Goal: Use online tool/utility: Utilize a website feature to perform a specific function

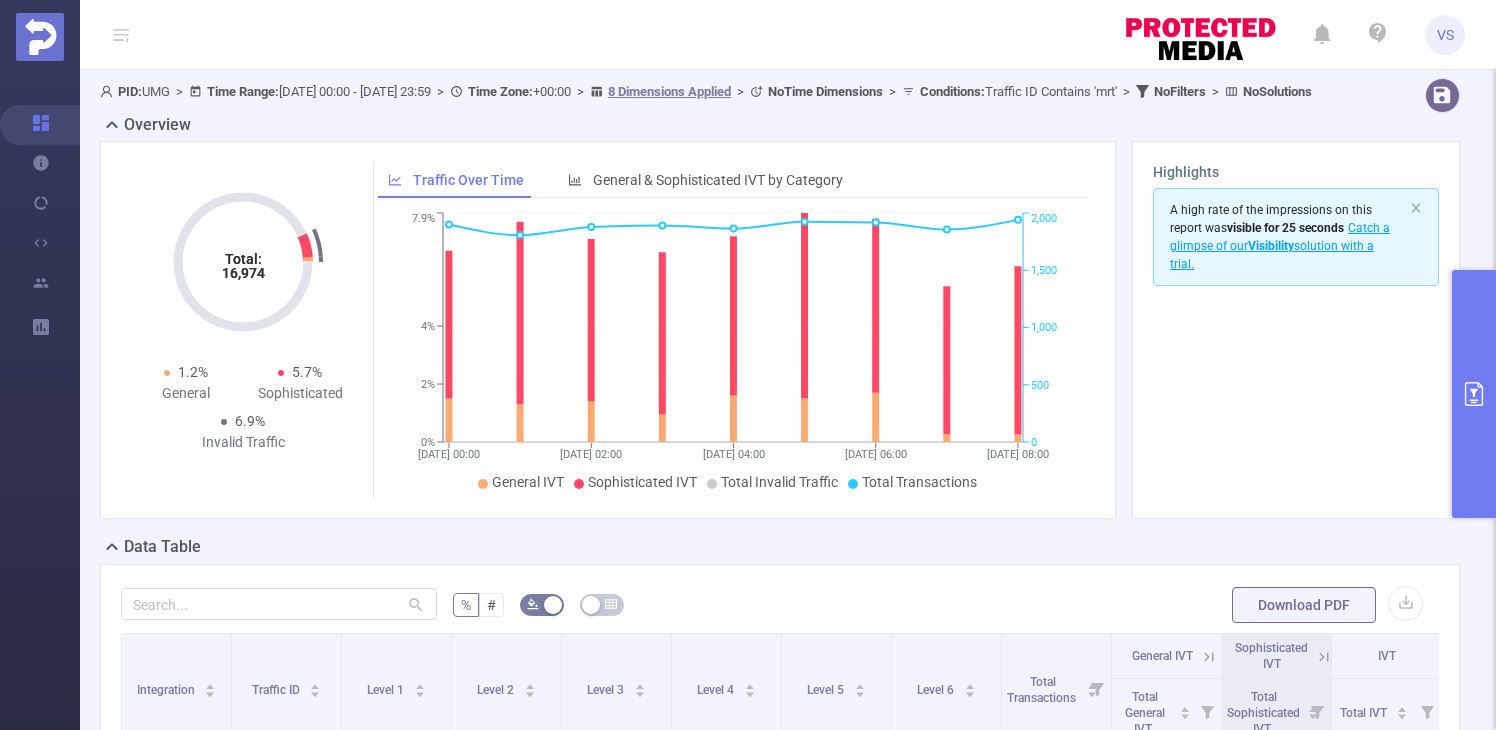
scroll to position [0, 7]
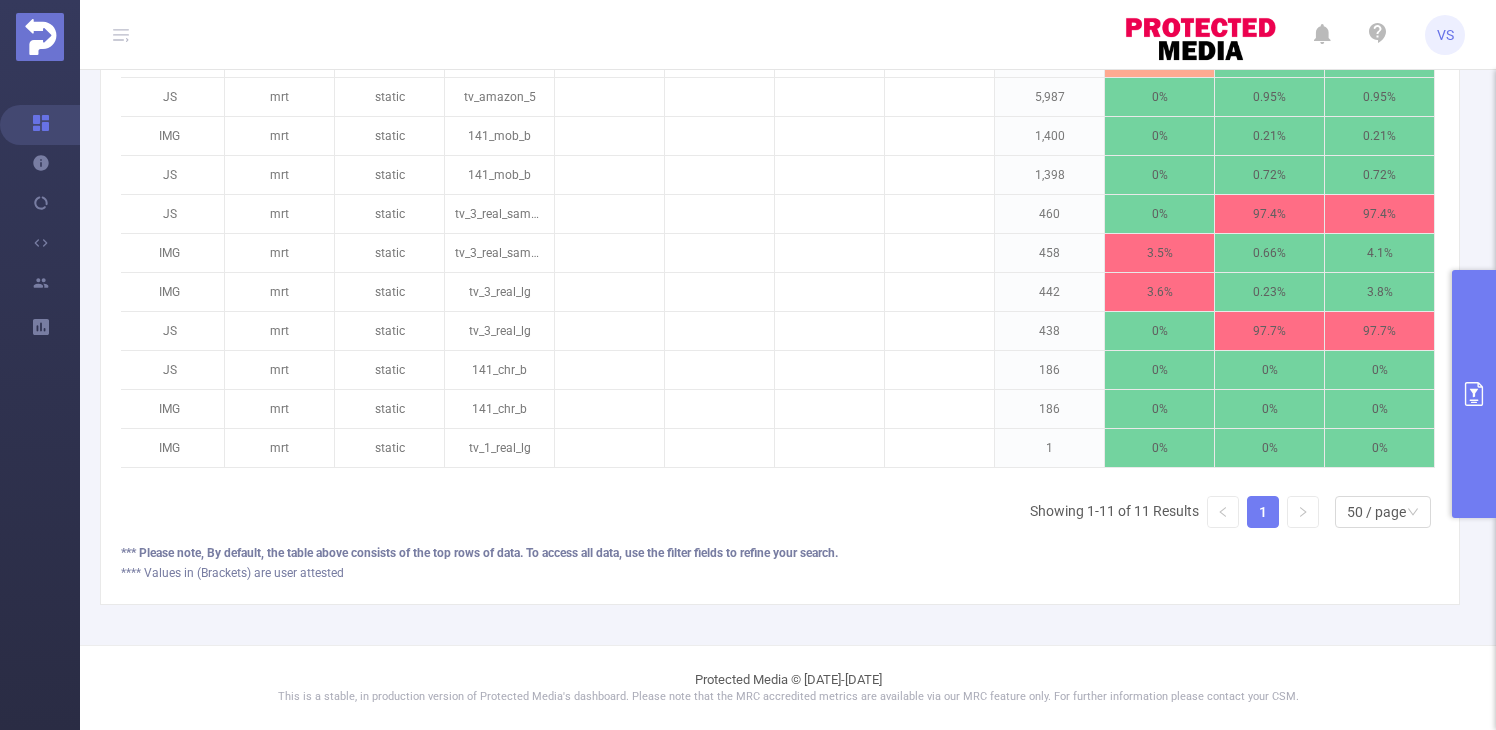
click at [1481, 355] on button "primary" at bounding box center [1474, 394] width 44 height 248
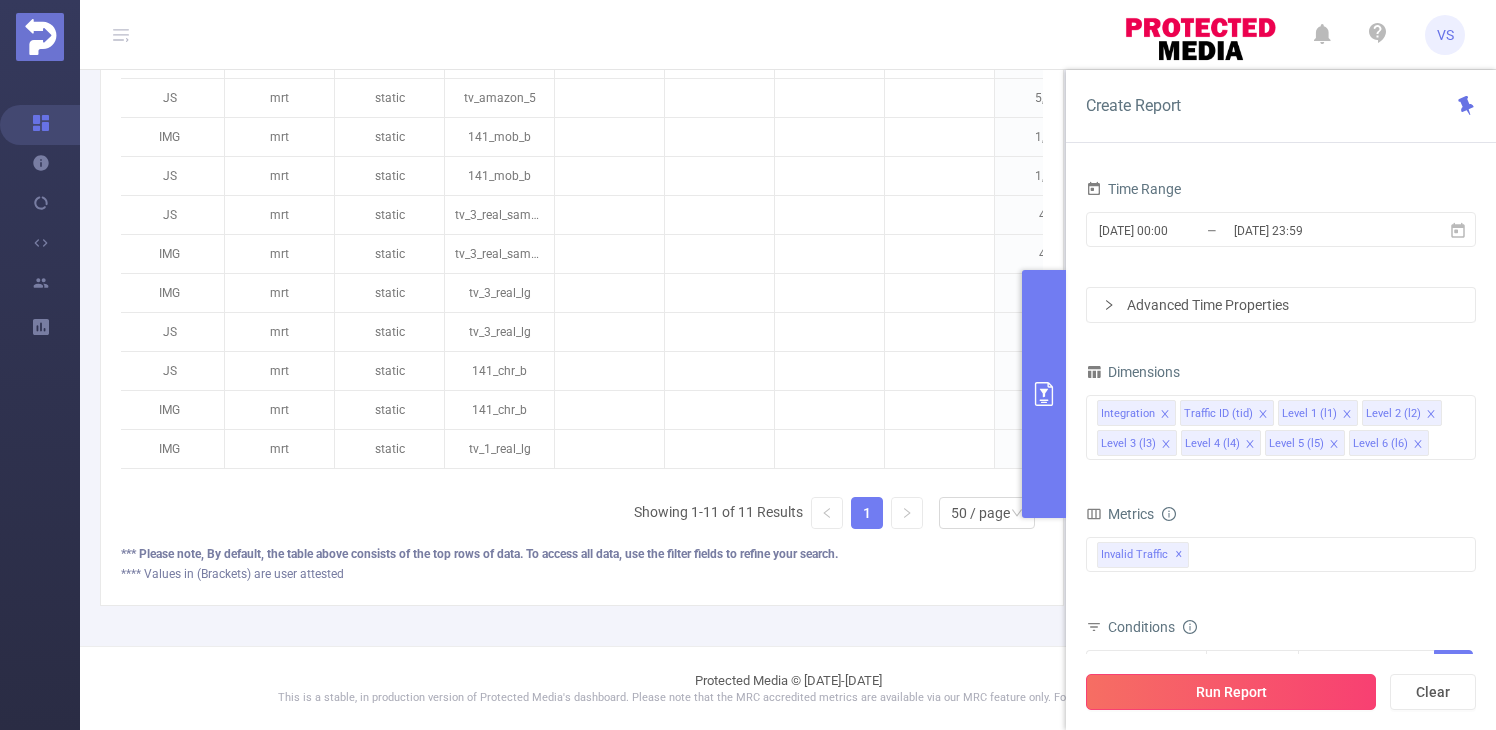
click at [1136, 696] on button "Run Report" at bounding box center [1231, 692] width 290 height 36
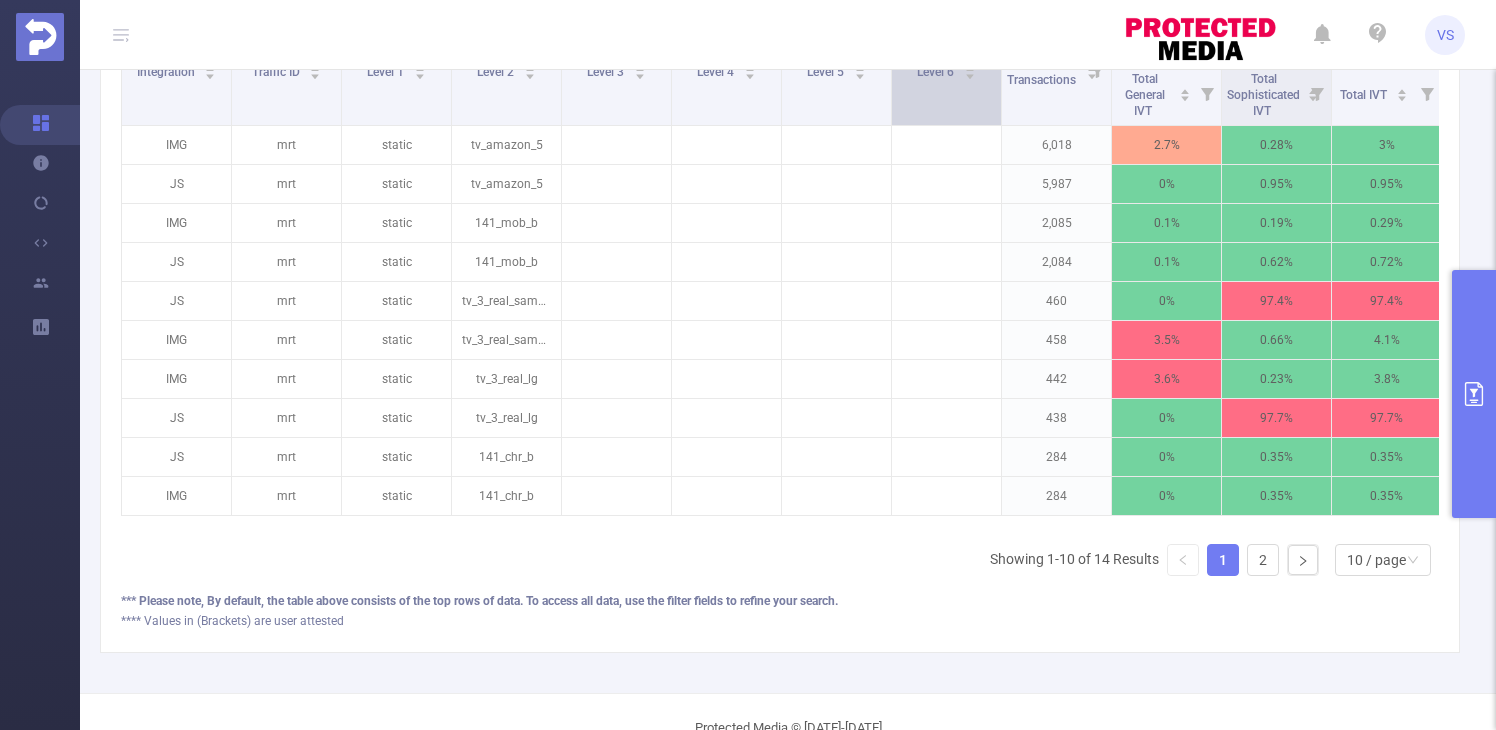
scroll to position [623, 0]
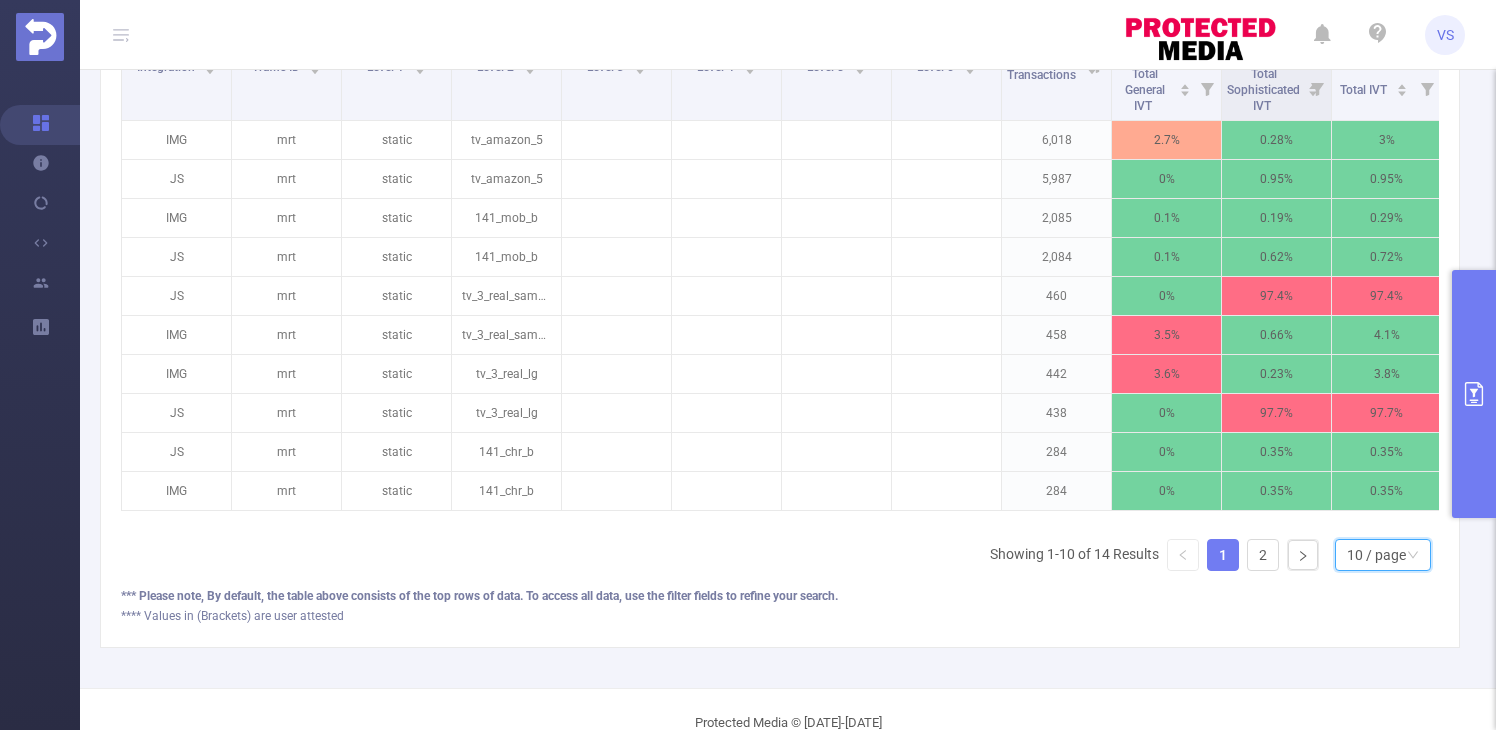
click at [1372, 570] on div "10 / page" at bounding box center [1376, 555] width 59 height 30
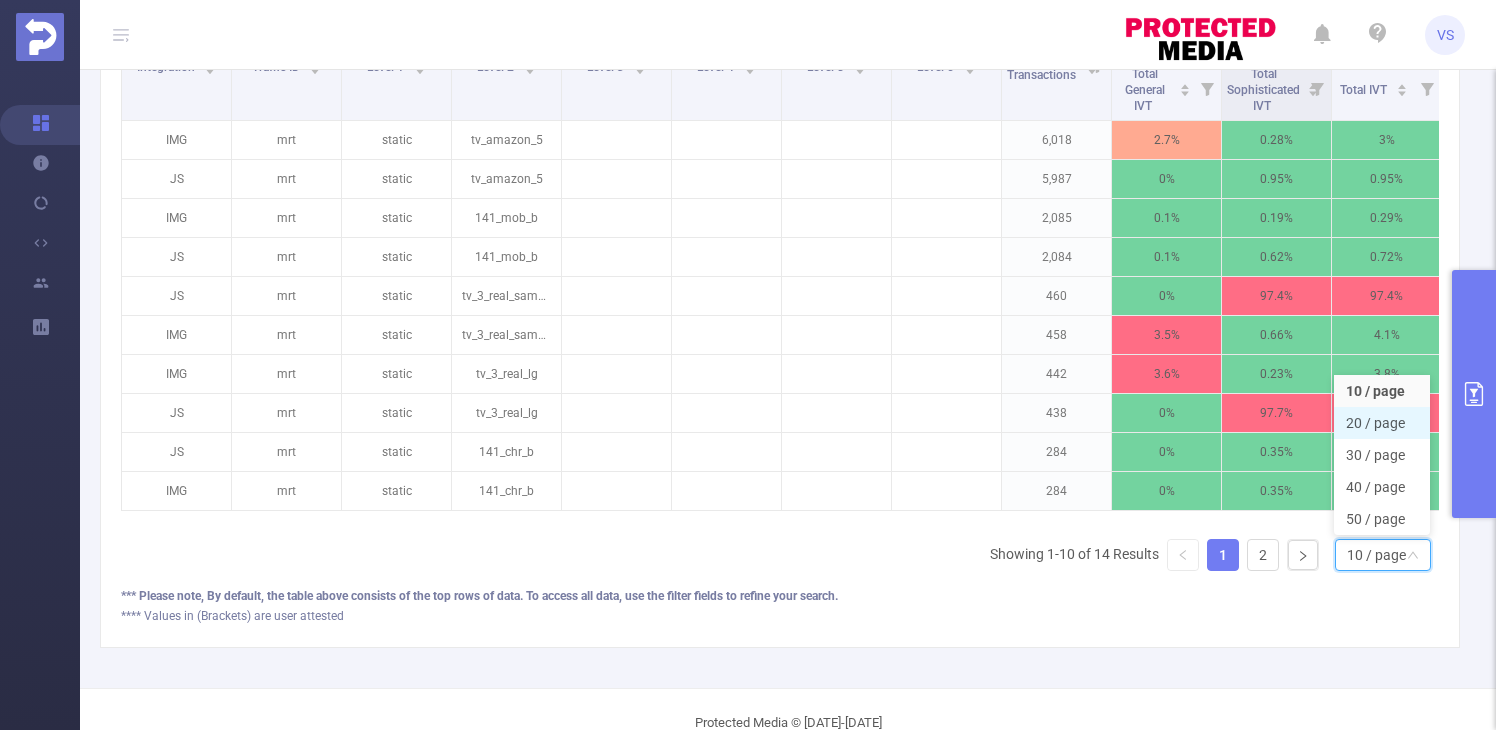
click at [1381, 439] on li "20 / page" at bounding box center [1382, 423] width 96 height 32
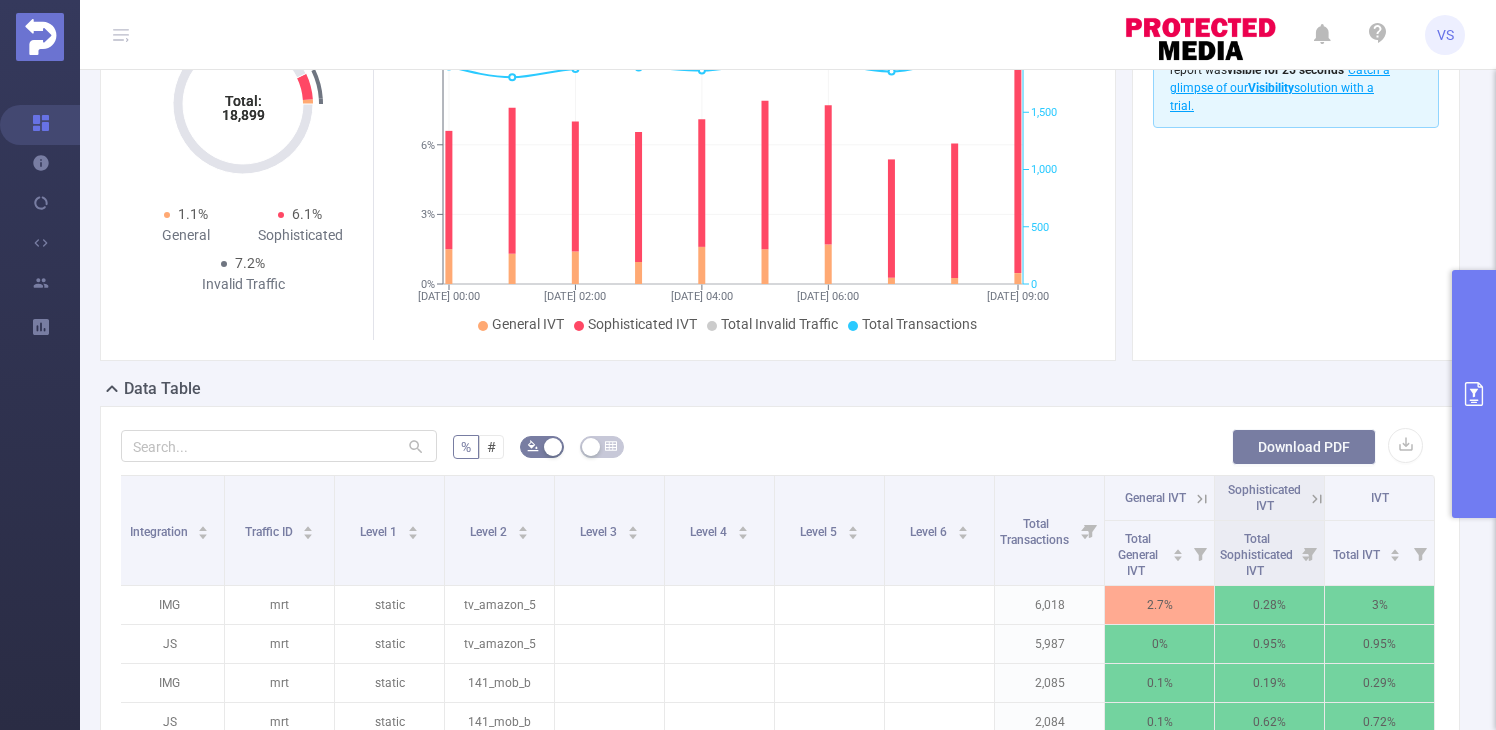
scroll to position [146, 0]
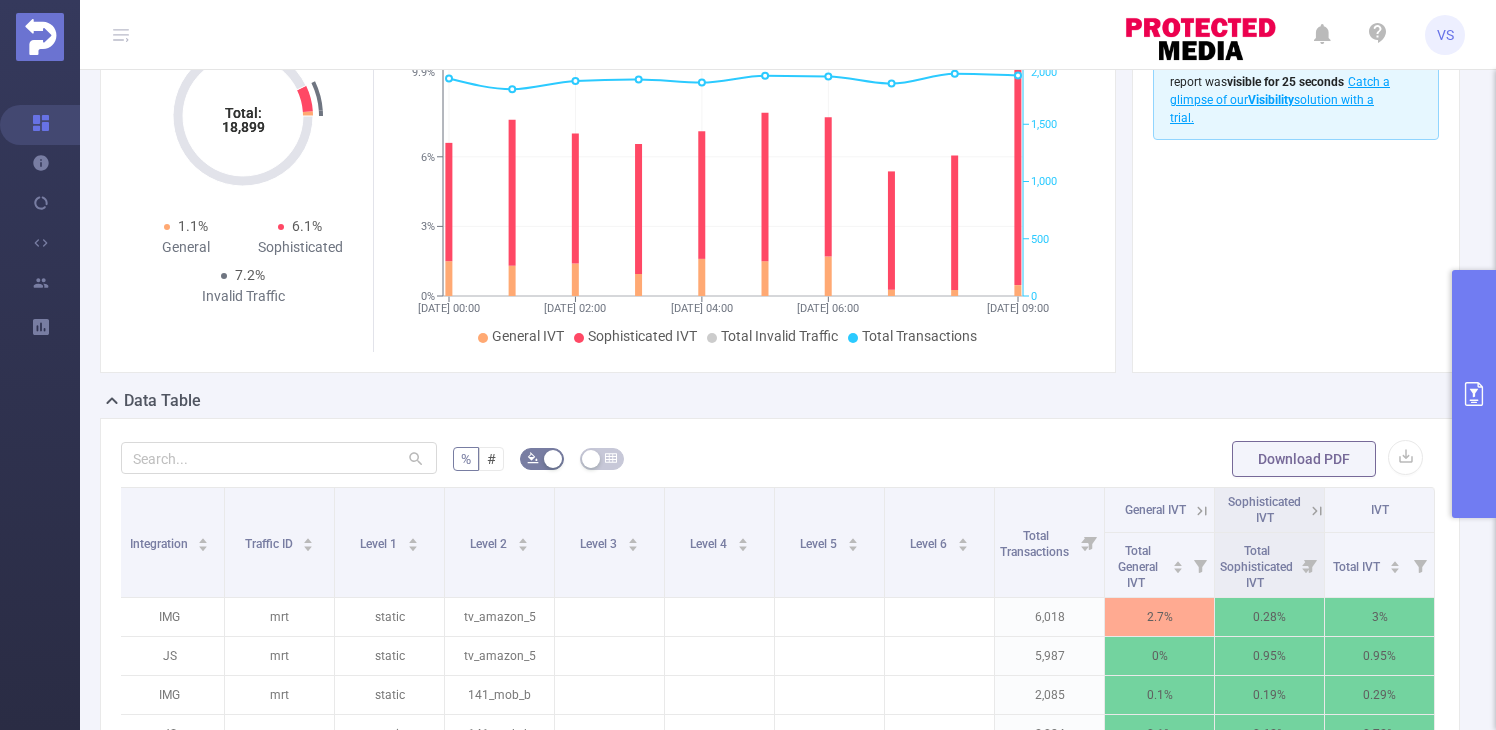
click at [1318, 520] on icon at bounding box center [1317, 511] width 18 height 18
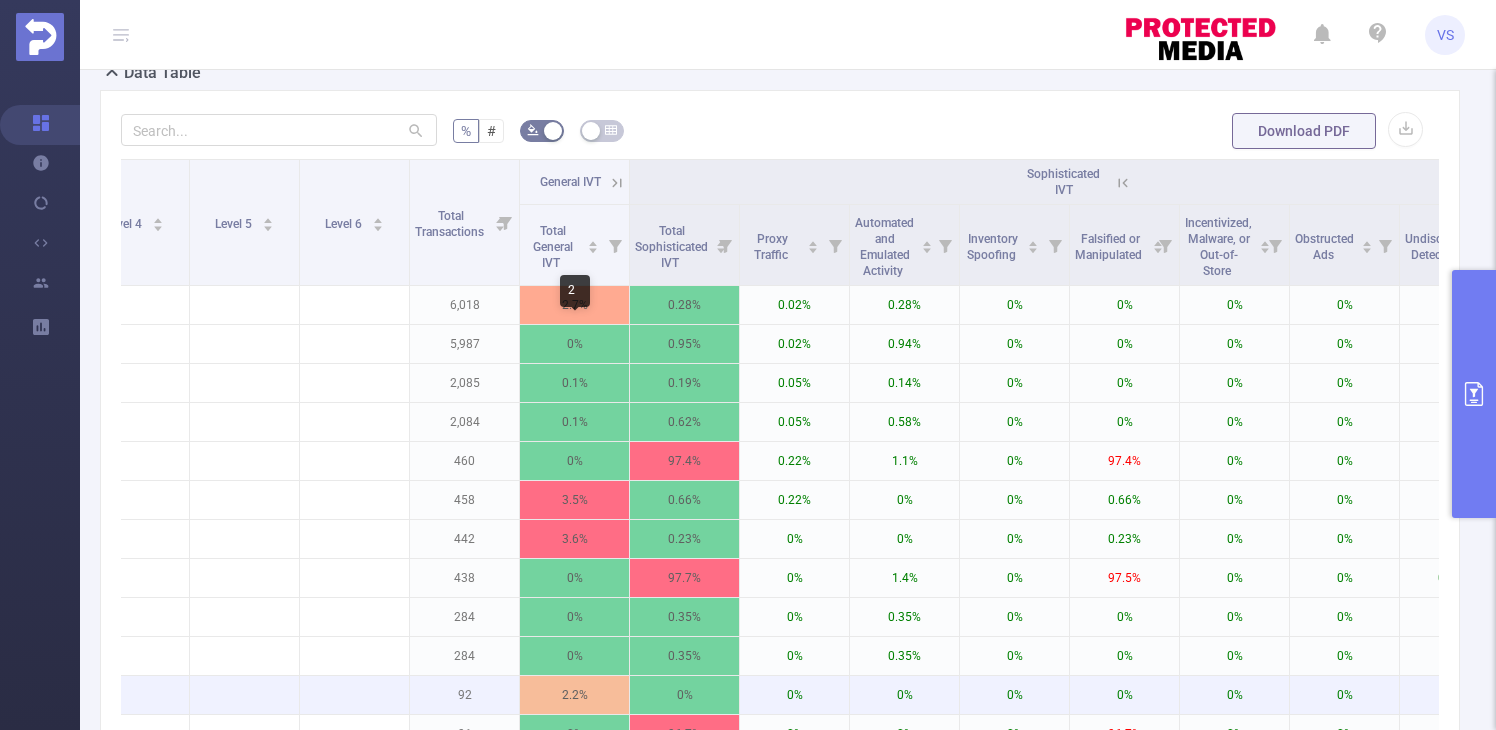
scroll to position [405, 0]
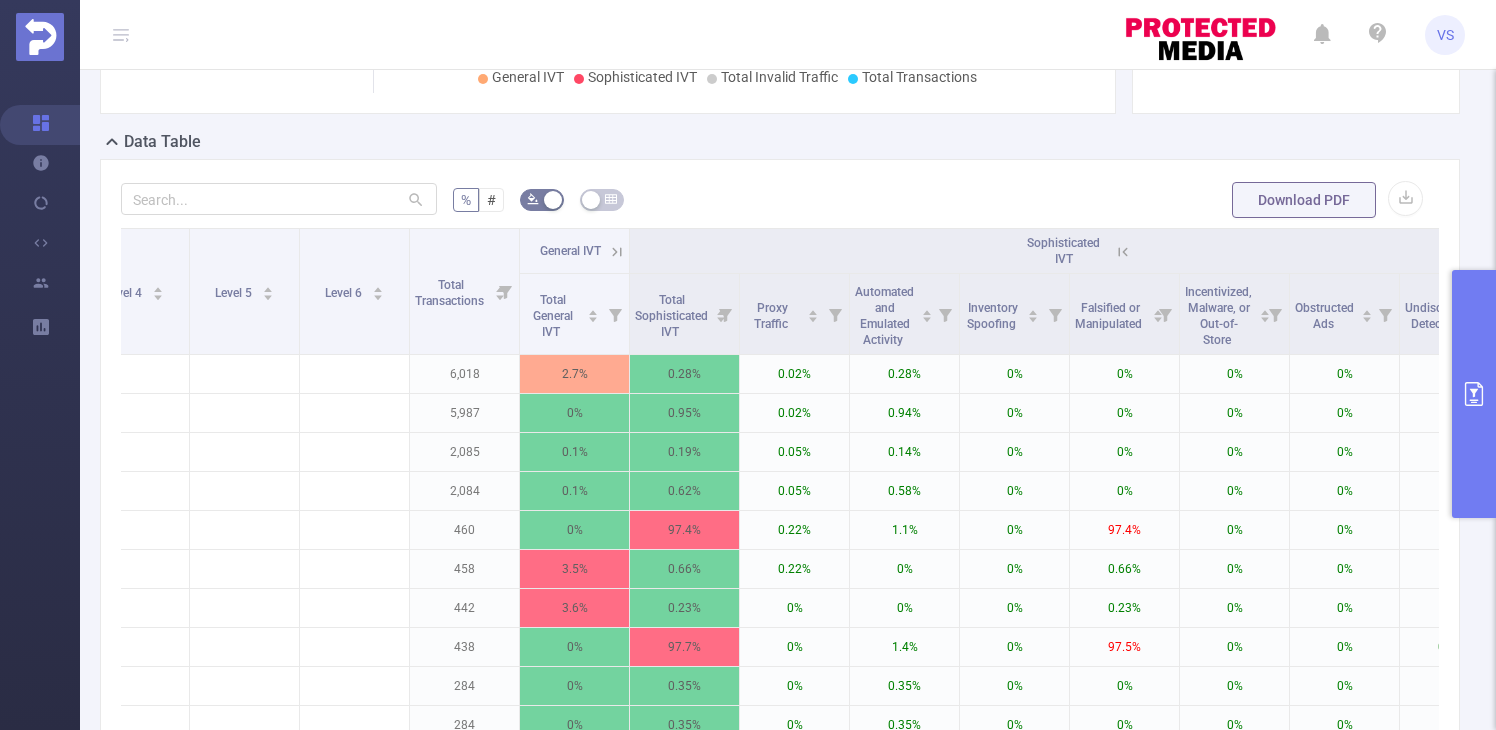
click at [616, 256] on icon at bounding box center [617, 251] width 9 height 9
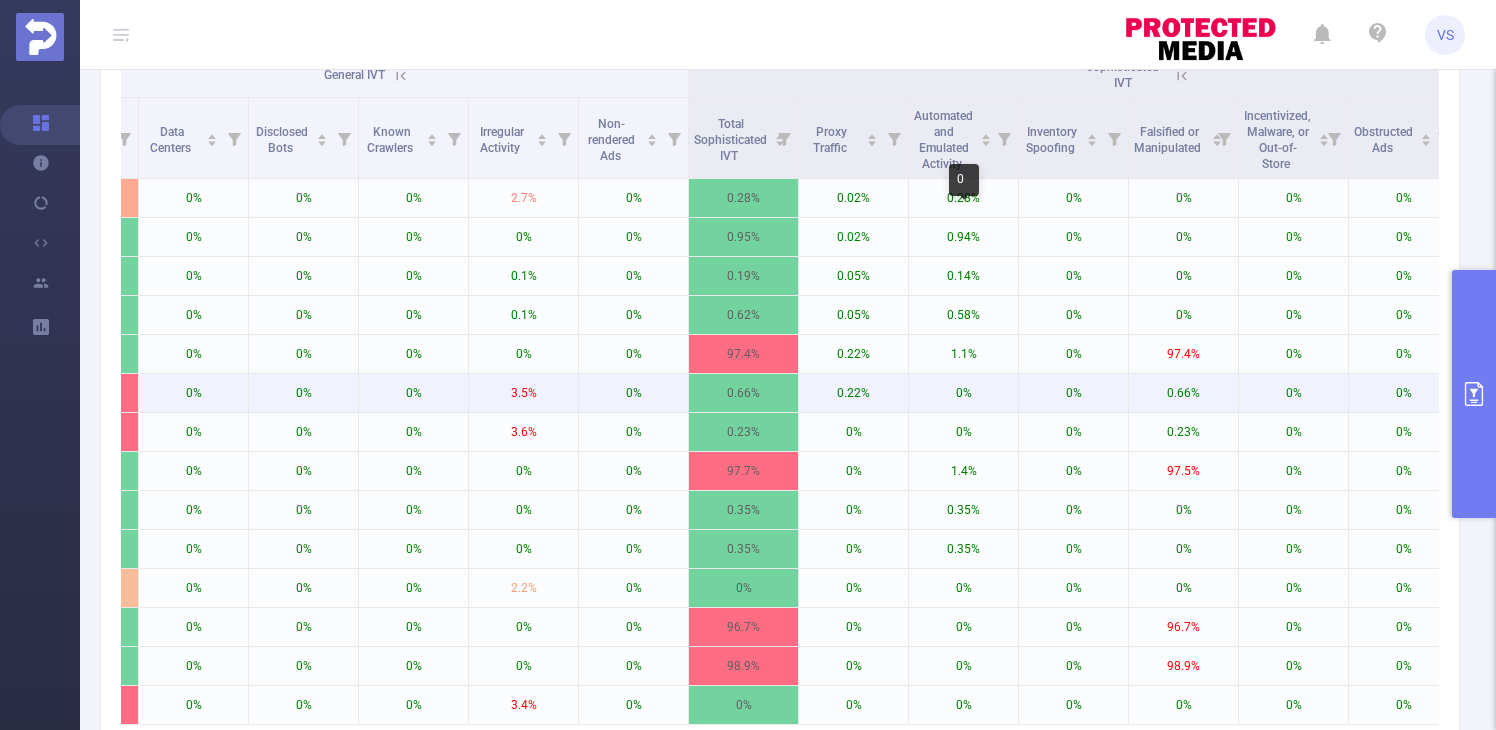
scroll to position [476, 0]
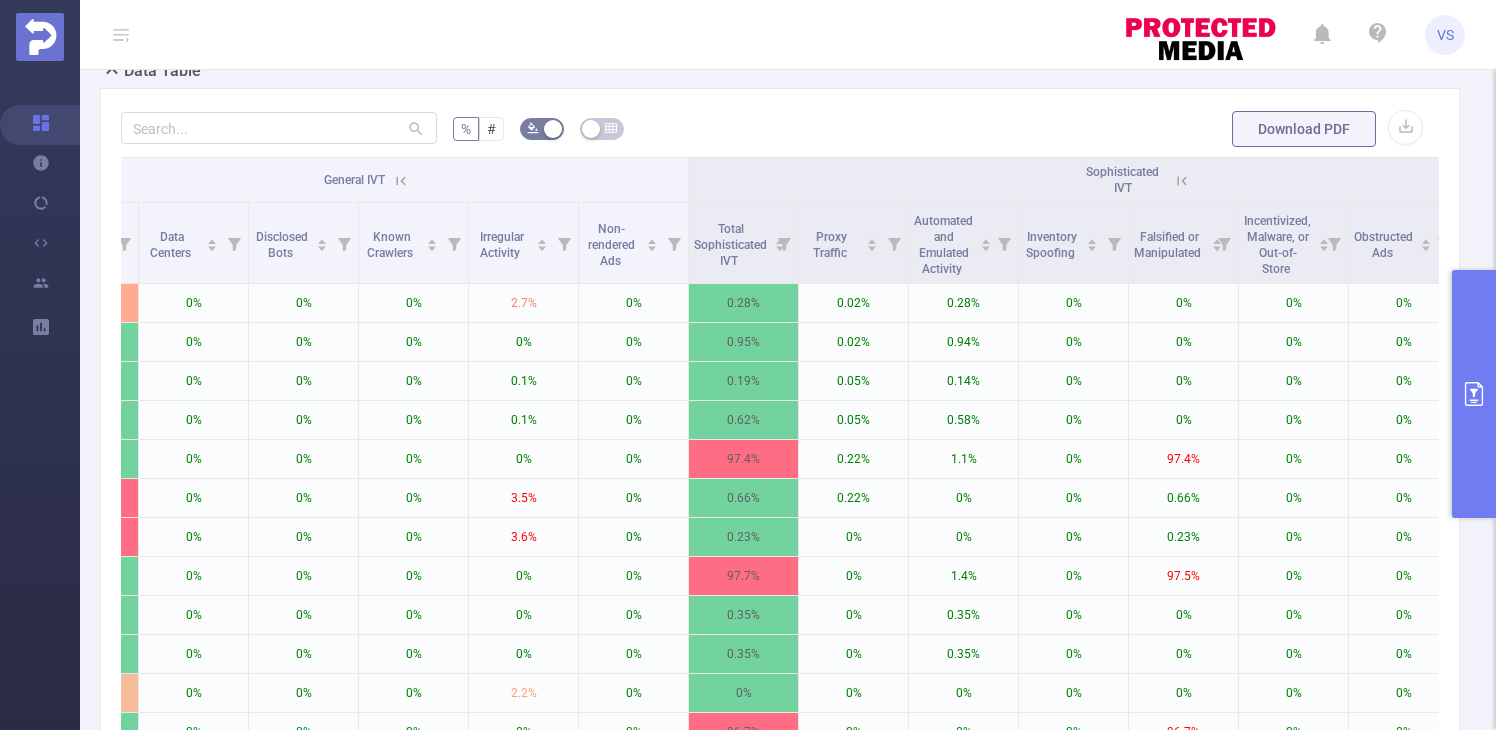
click at [1173, 190] on icon at bounding box center [1182, 181] width 18 height 18
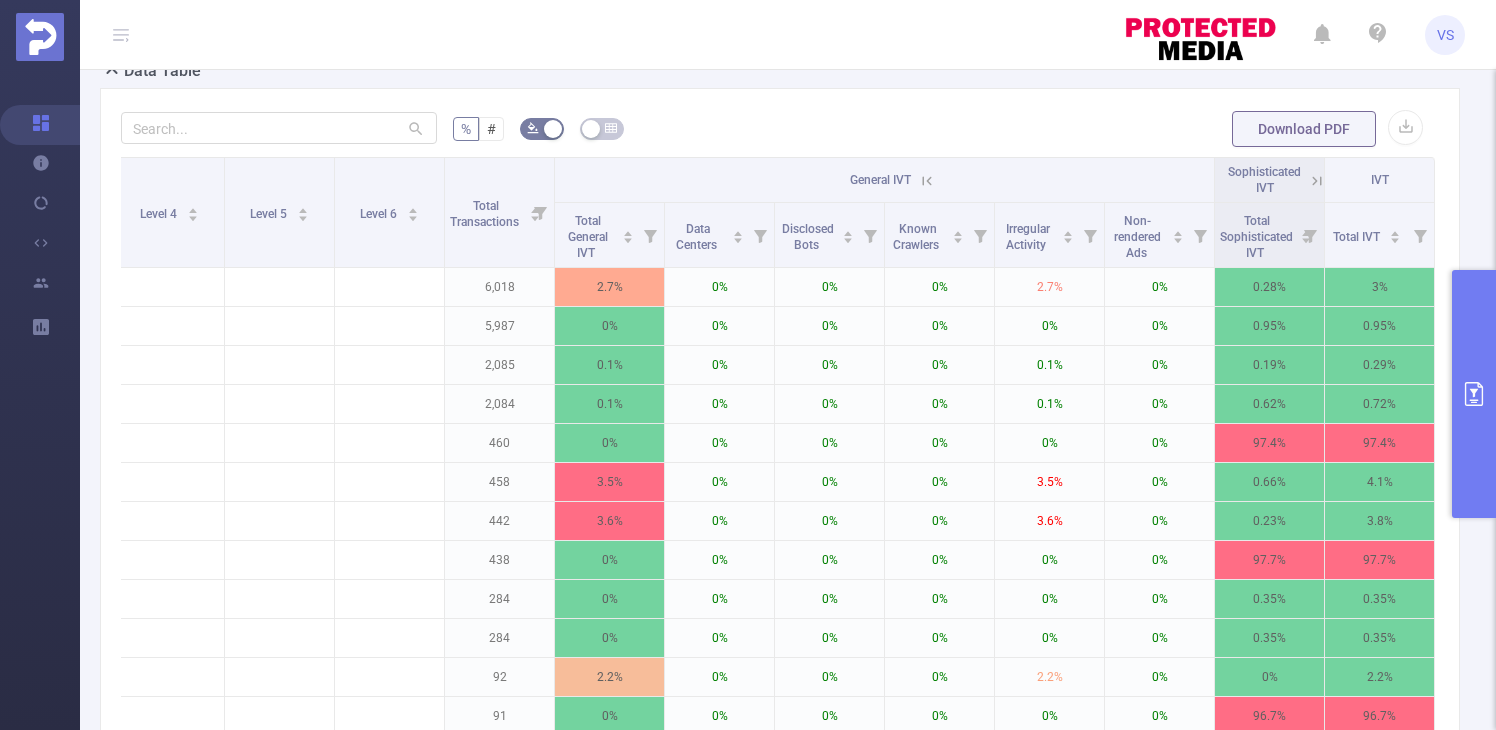
click at [922, 190] on icon at bounding box center [927, 181] width 18 height 18
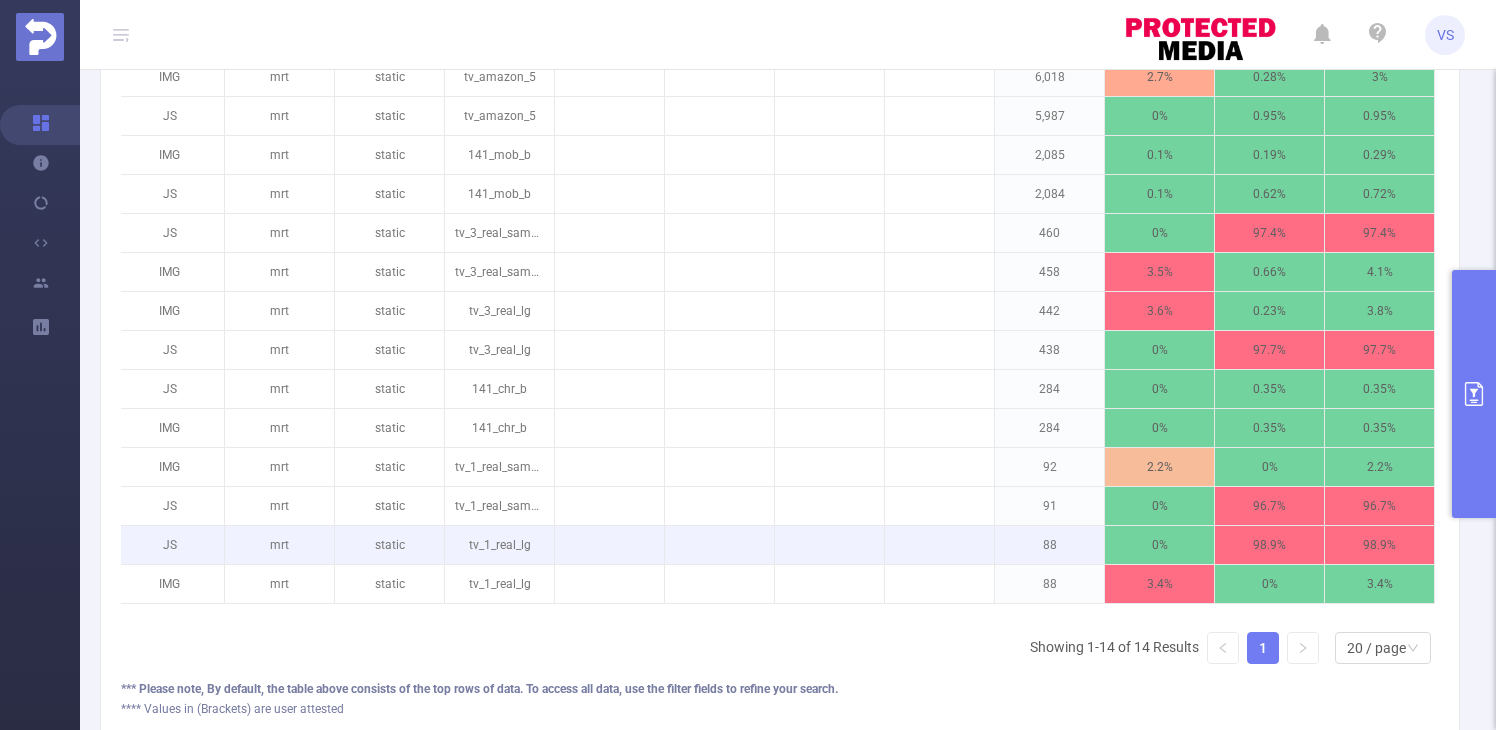
scroll to position [689, 0]
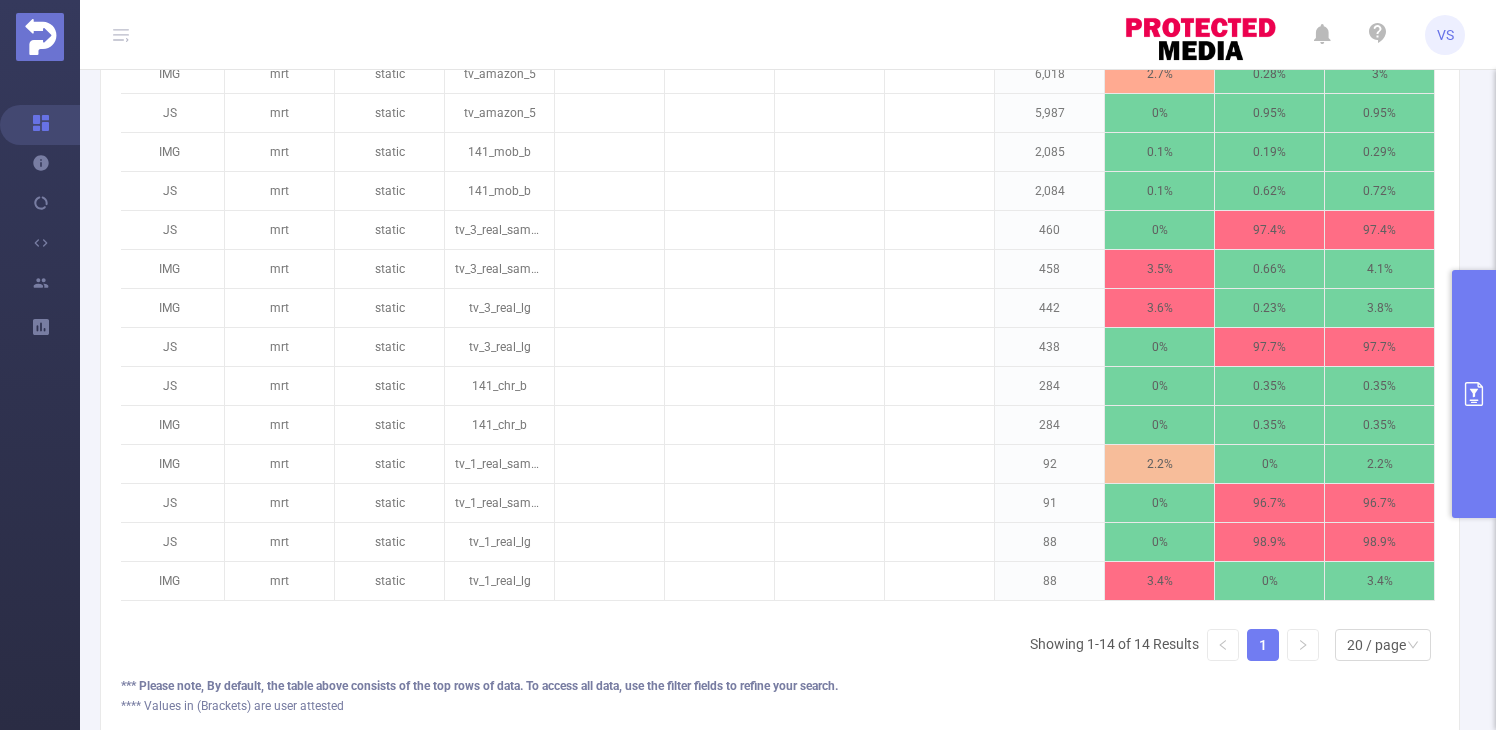
click at [1477, 447] on button "primary" at bounding box center [1474, 394] width 44 height 248
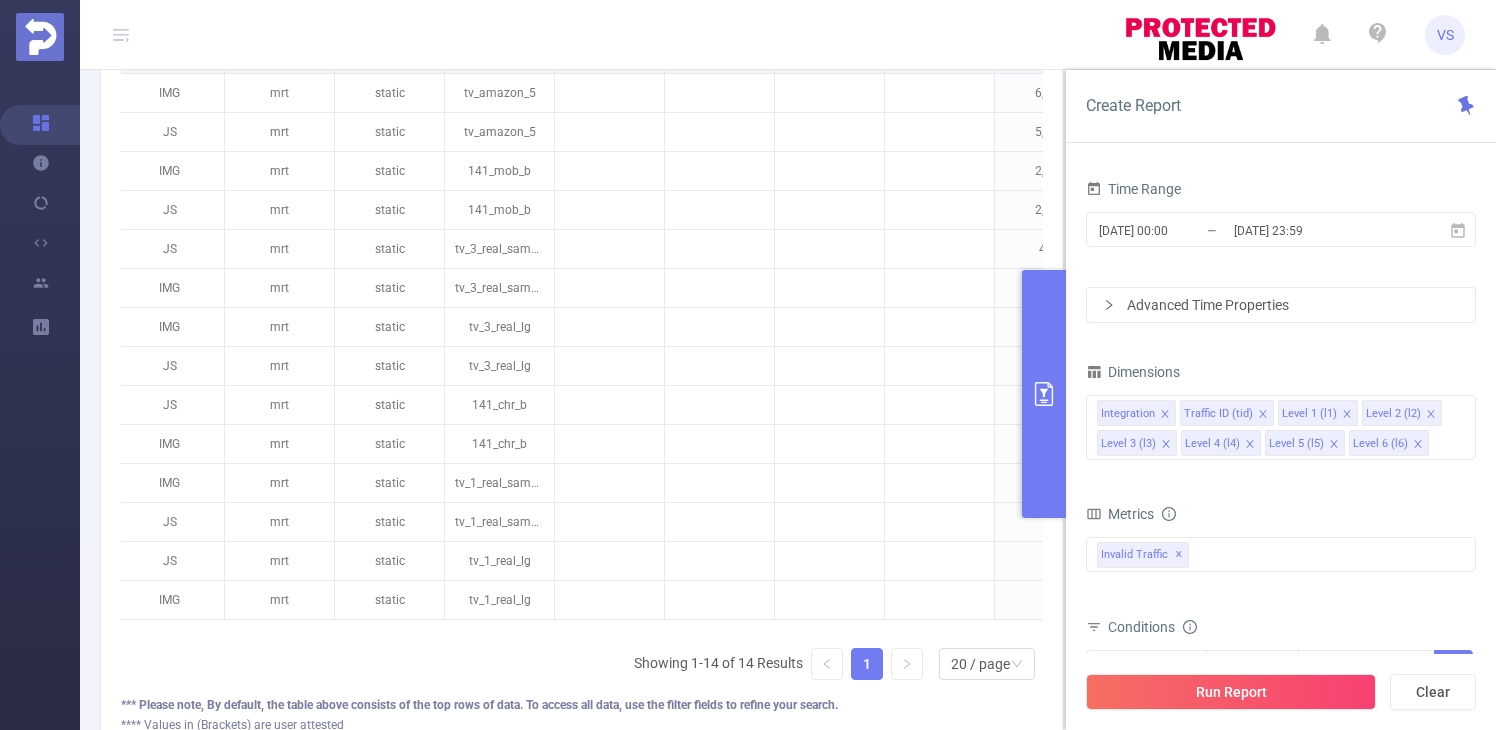
click at [1195, 691] on button "Run Report" at bounding box center [1231, 692] width 290 height 36
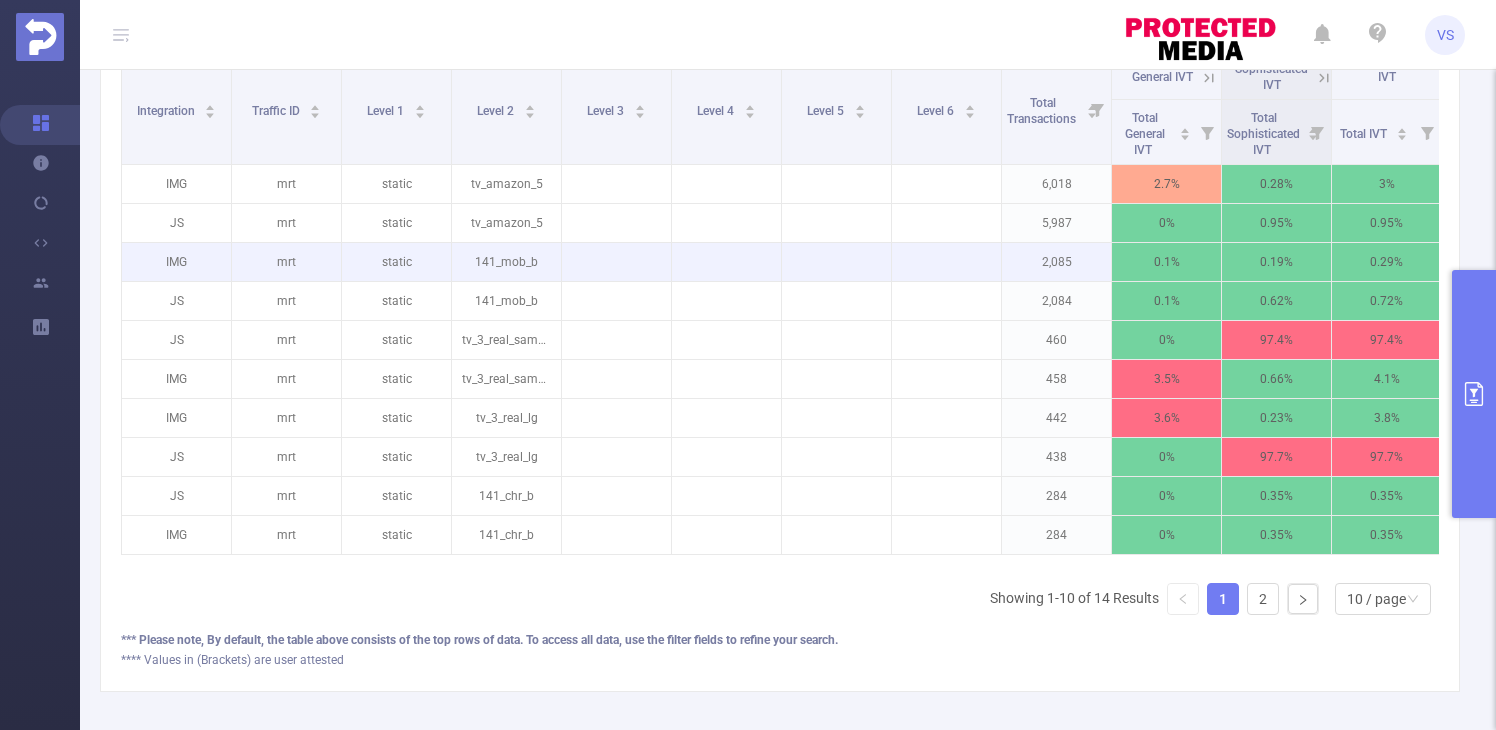
scroll to position [621, 0]
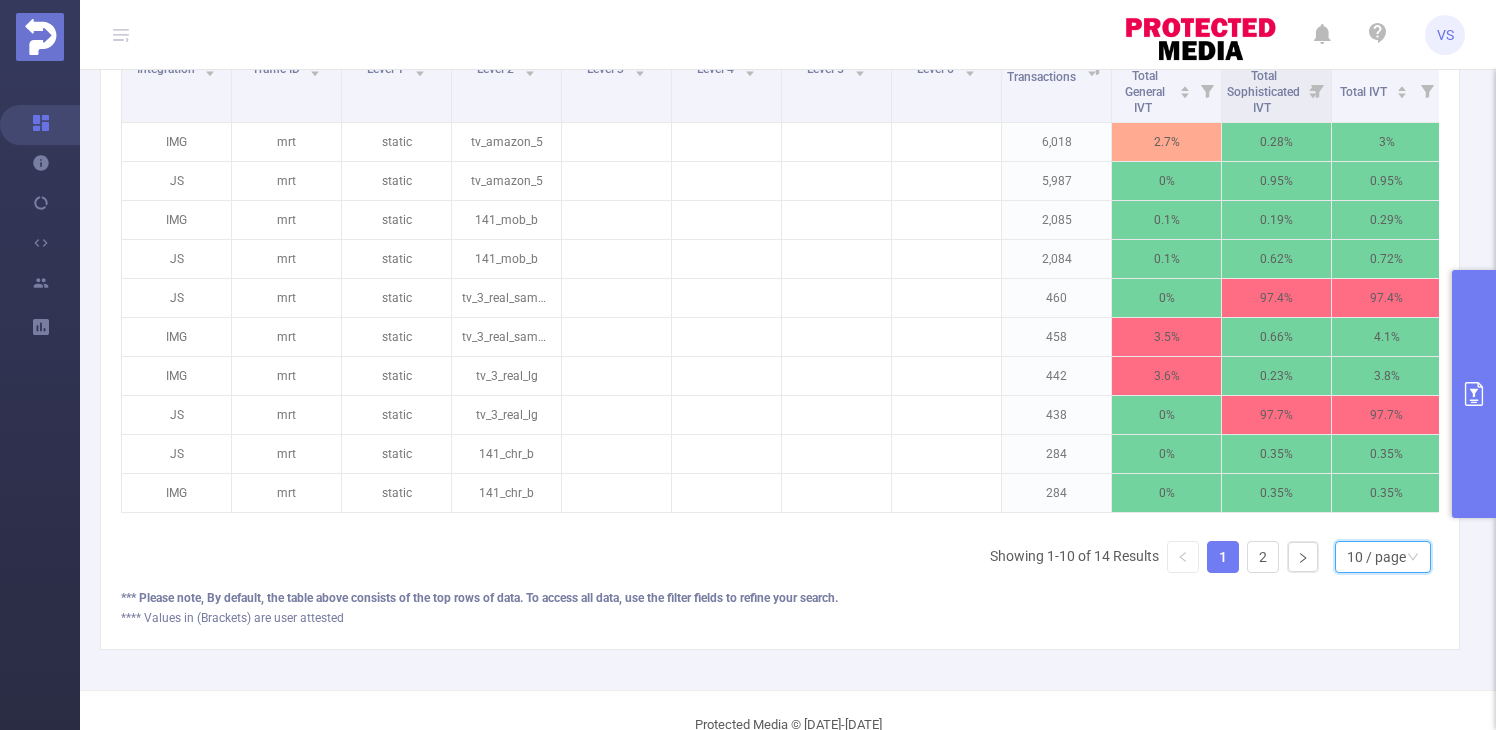
click at [1364, 566] on div "10 / page" at bounding box center [1376, 557] width 59 height 30
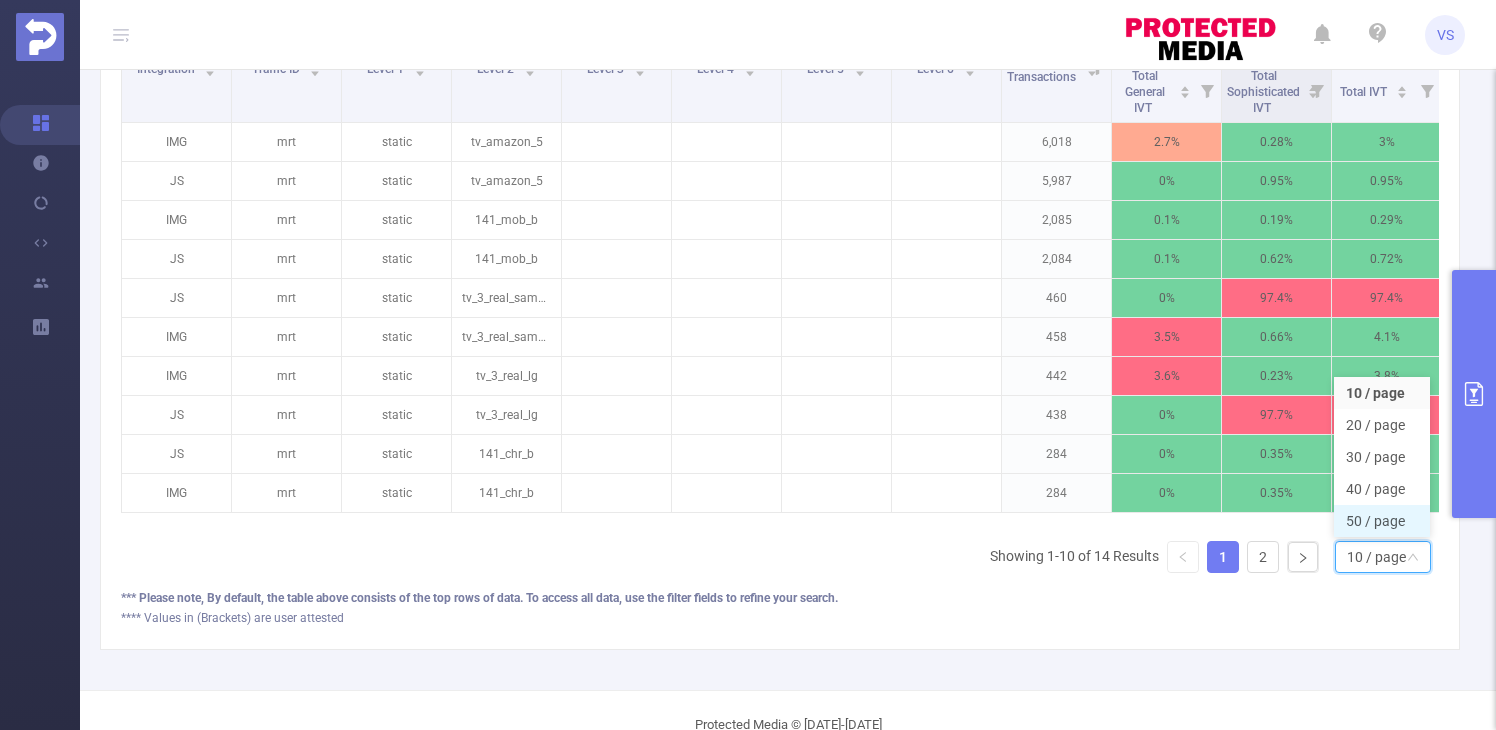
click at [1379, 537] on li "50 / page" at bounding box center [1382, 521] width 96 height 32
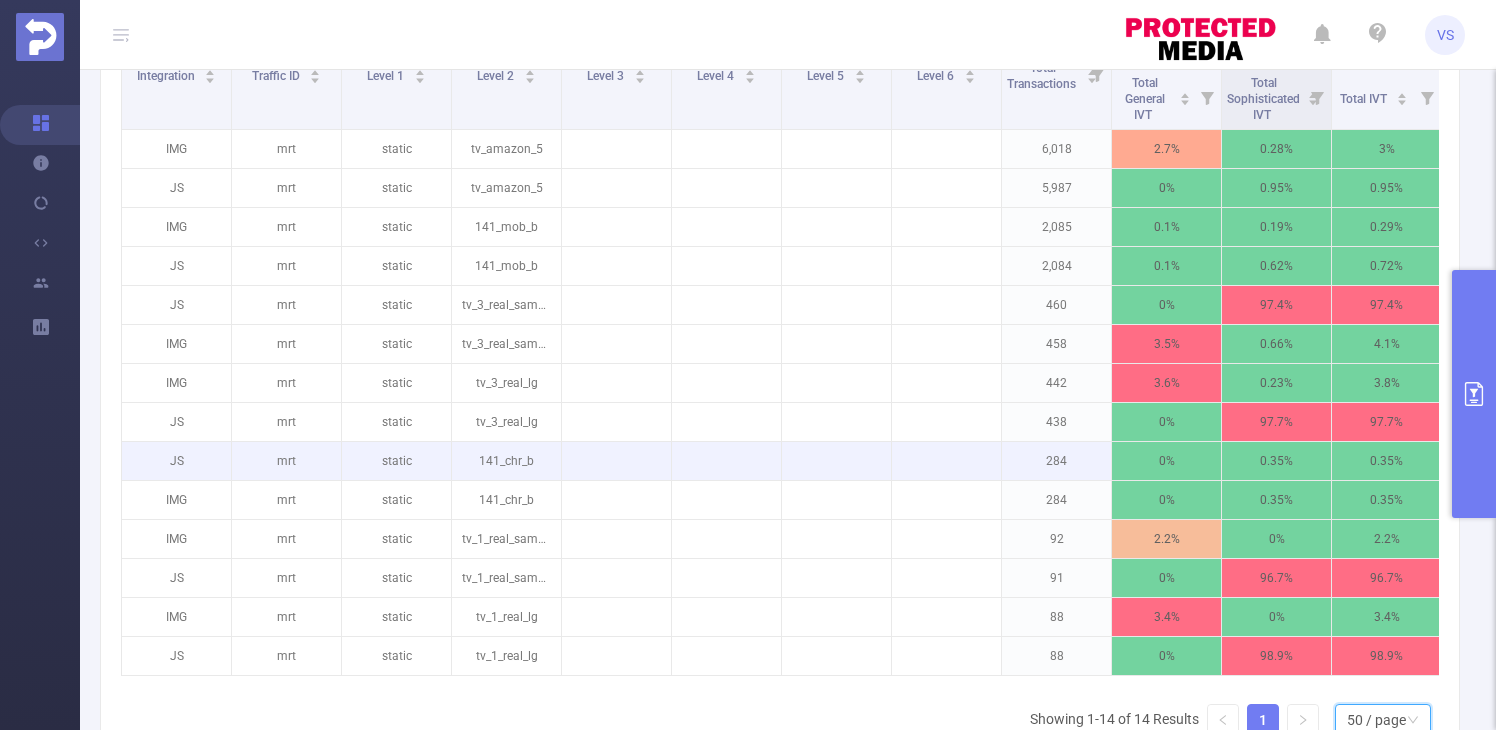
scroll to position [620, 0]
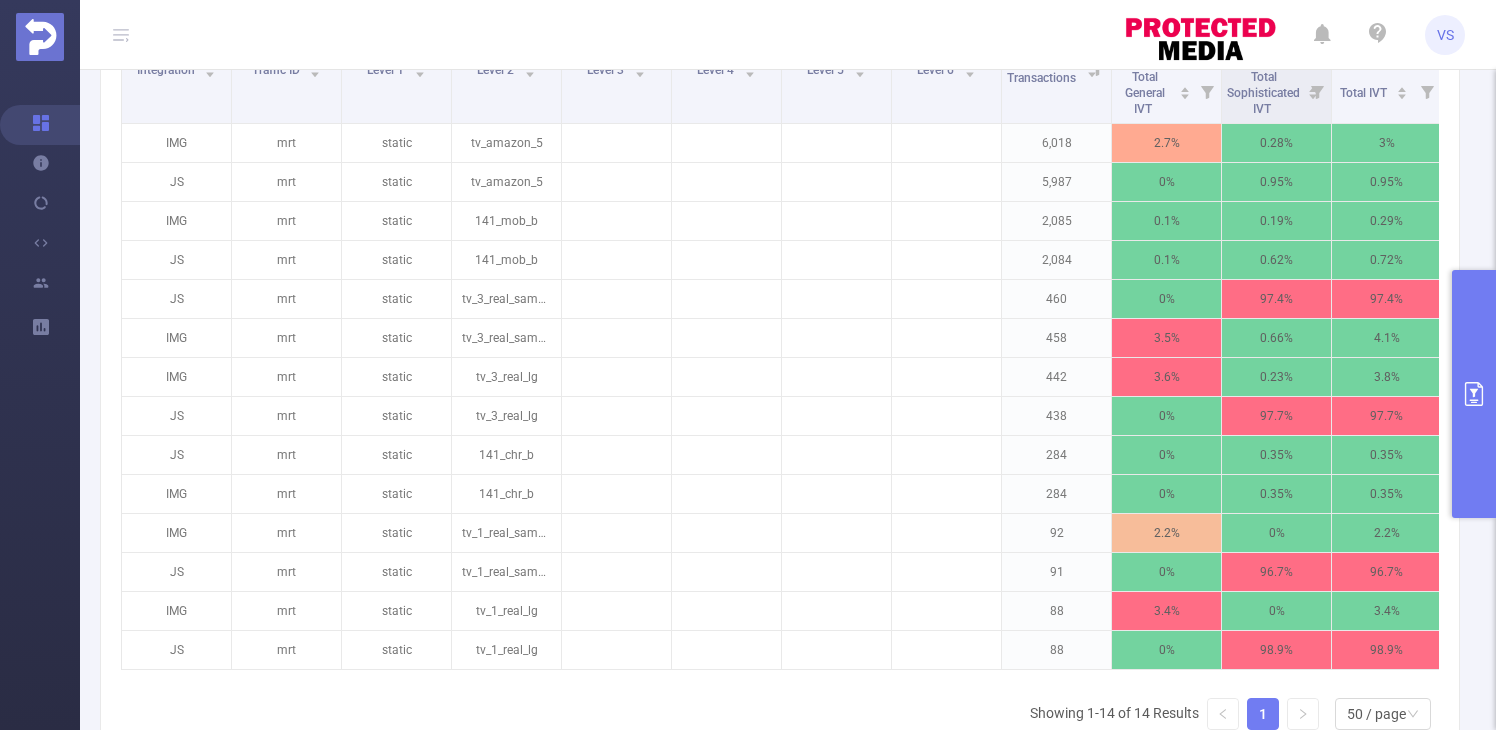
click at [1471, 377] on button "primary" at bounding box center [1474, 394] width 44 height 248
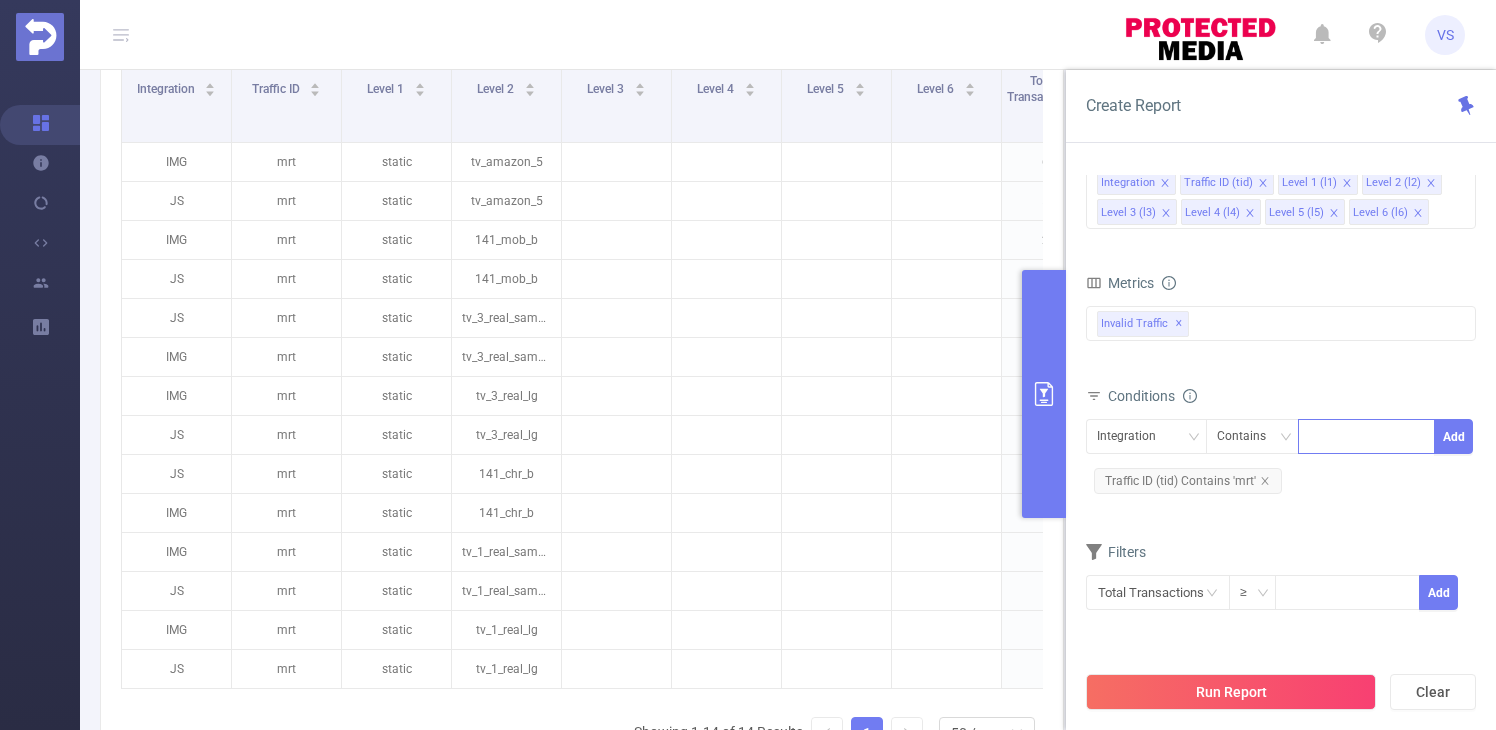
click at [1338, 447] on div at bounding box center [1366, 436] width 115 height 33
type input "js"
click at [1348, 482] on li "js" at bounding box center [1366, 478] width 137 height 32
click at [1454, 440] on button "Add" at bounding box center [1453, 436] width 39 height 35
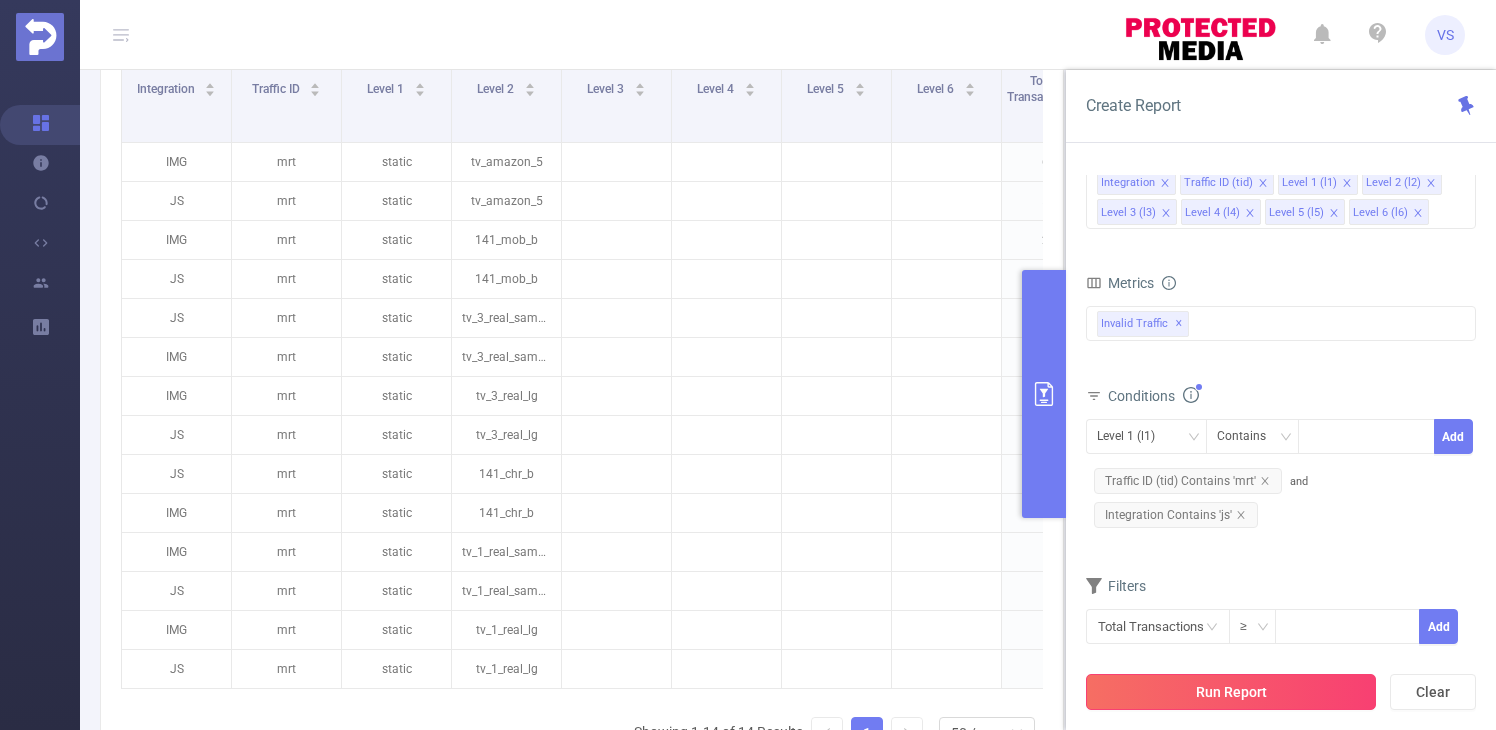
click at [1288, 693] on button "Run Report" at bounding box center [1231, 692] width 290 height 36
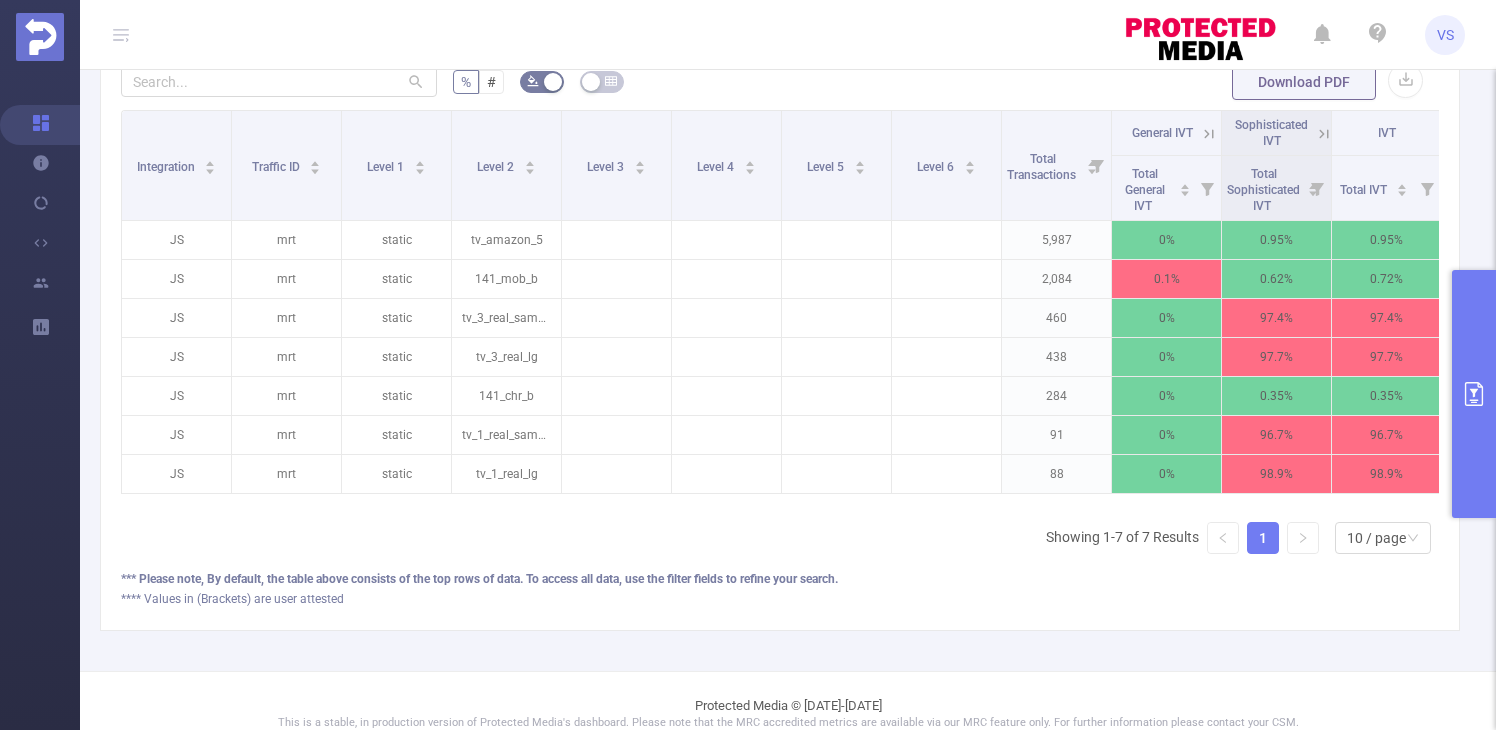
scroll to position [507, 0]
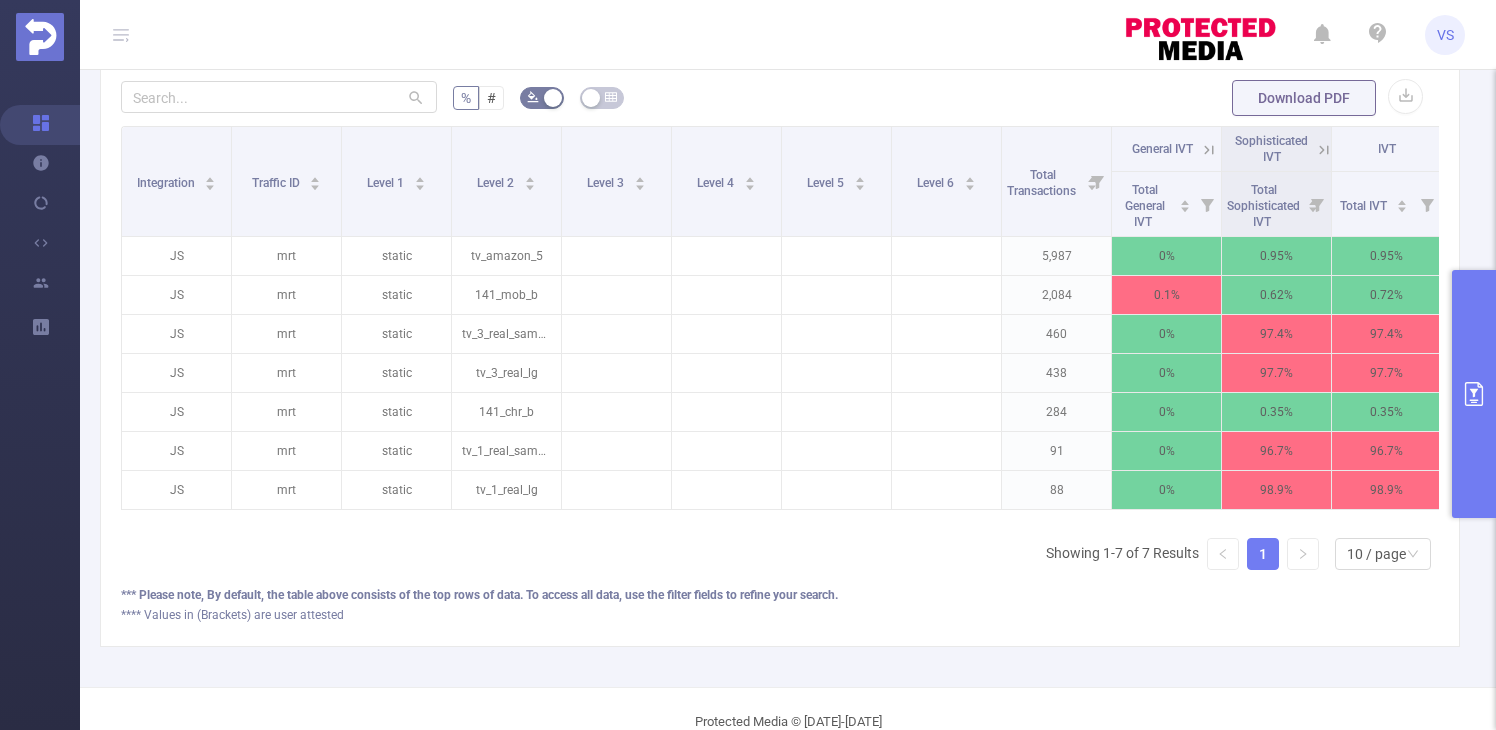
click at [1325, 159] on icon at bounding box center [1324, 150] width 18 height 18
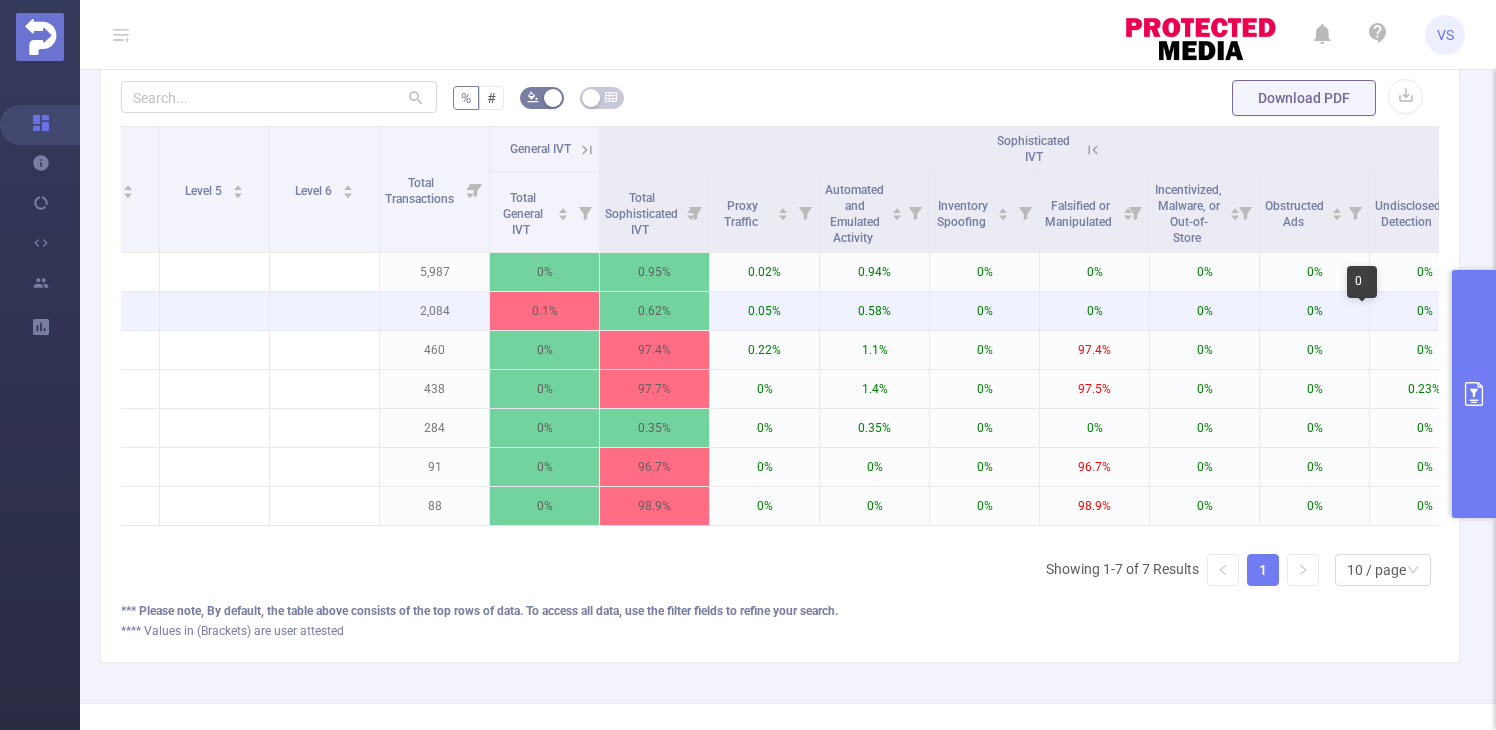
scroll to position [0, 661]
